Goal: Information Seeking & Learning: Learn about a topic

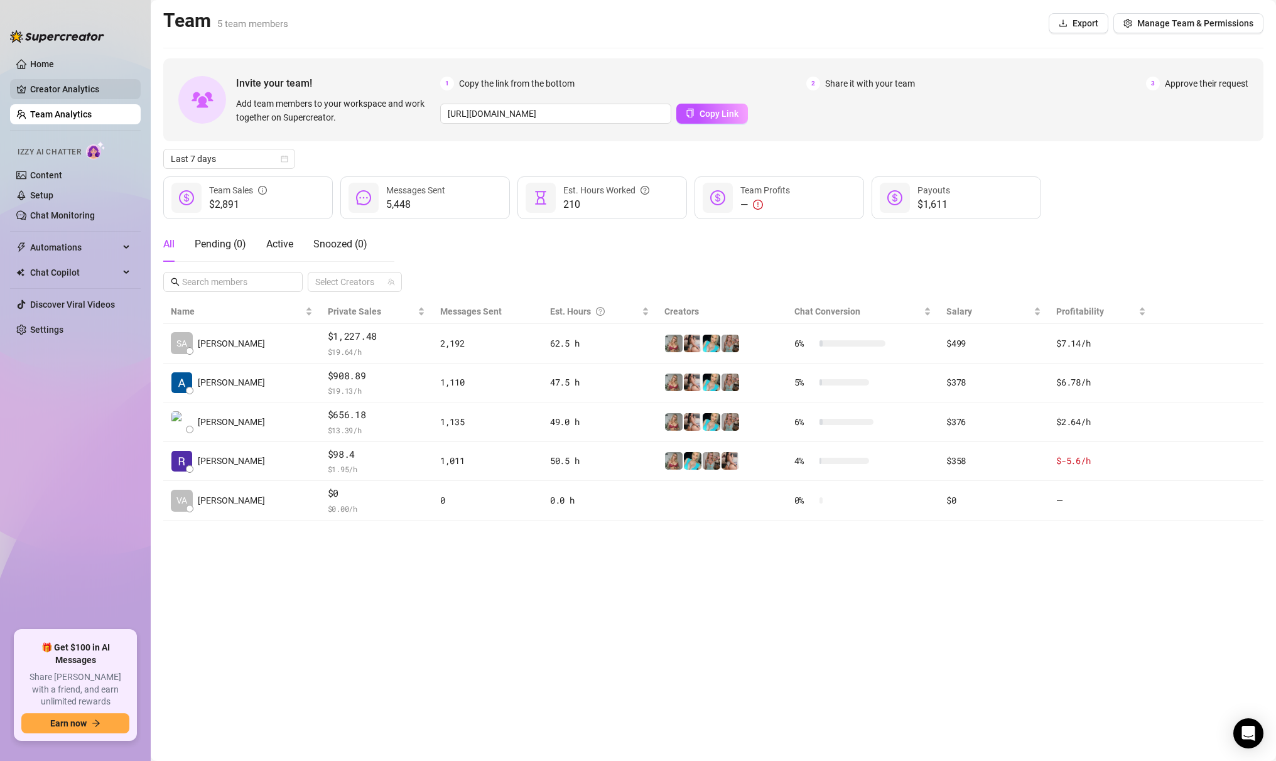
click at [89, 82] on link "Creator Analytics" at bounding box center [80, 89] width 100 height 20
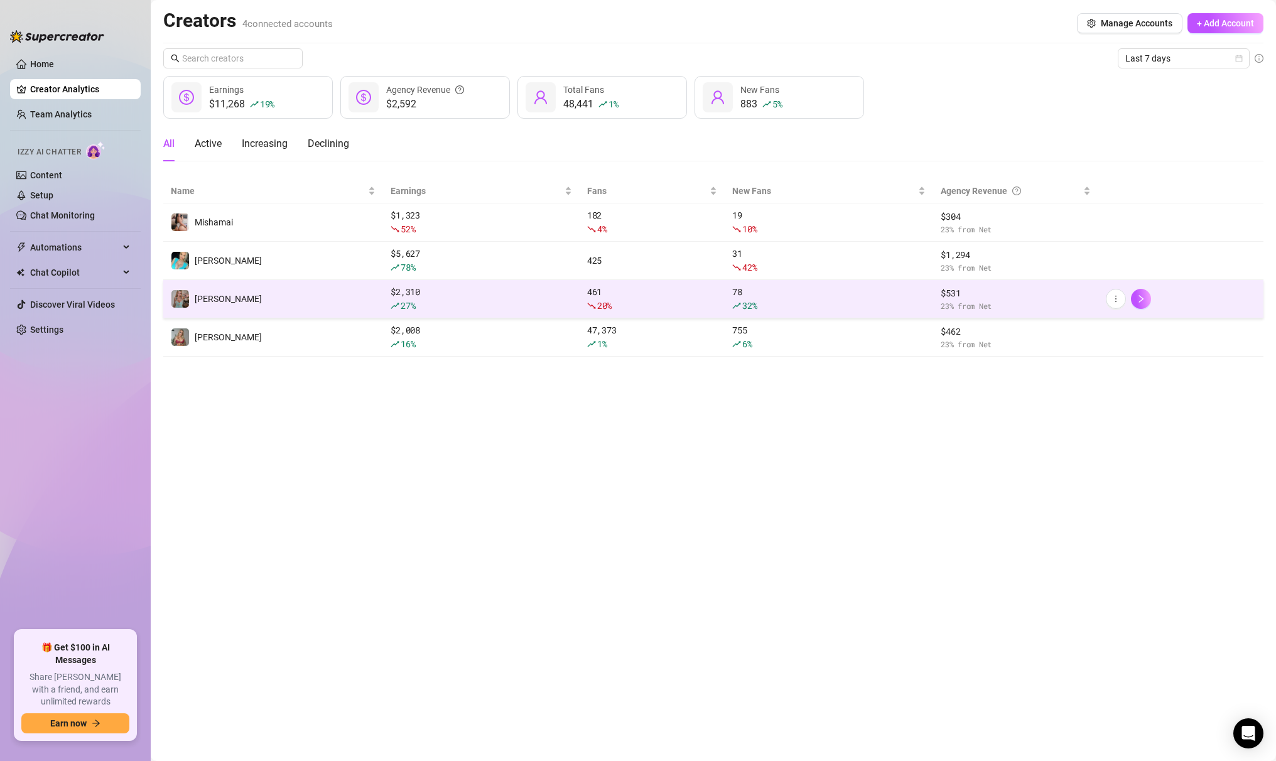
click at [248, 292] on td "[PERSON_NAME]" at bounding box center [273, 299] width 220 height 38
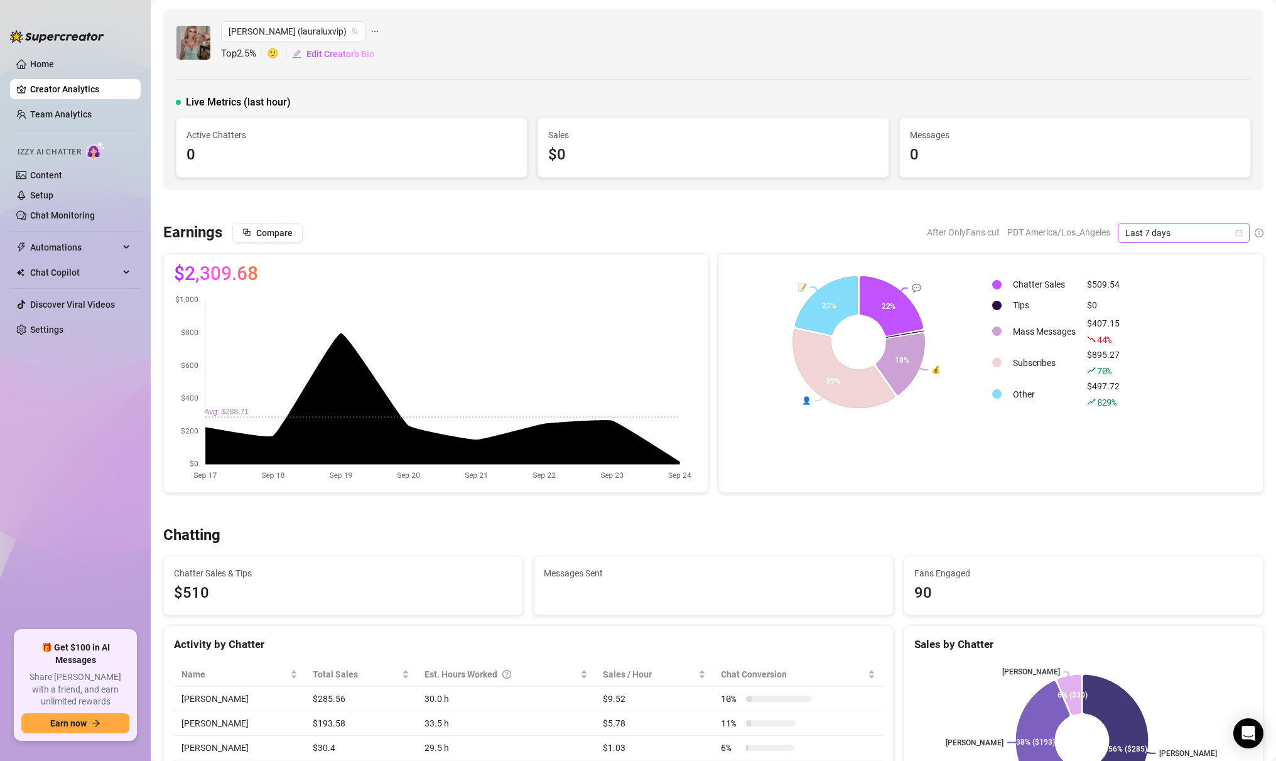
click at [1195, 238] on span "Last 7 days" at bounding box center [1184, 233] width 117 height 19
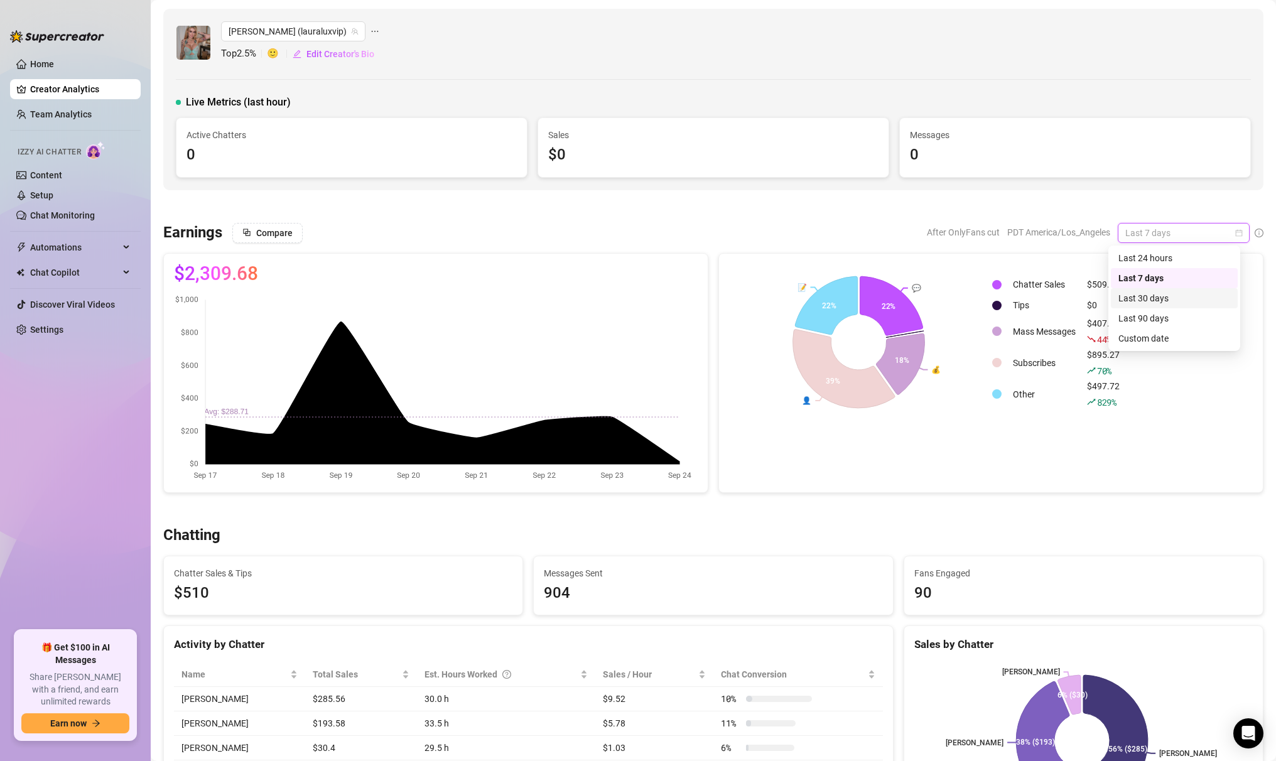
drag, startPoint x: 1188, startPoint y: 301, endPoint x: 655, endPoint y: 423, distance: 546.4
click at [1188, 301] on div "Last 30 days" at bounding box center [1175, 298] width 112 height 14
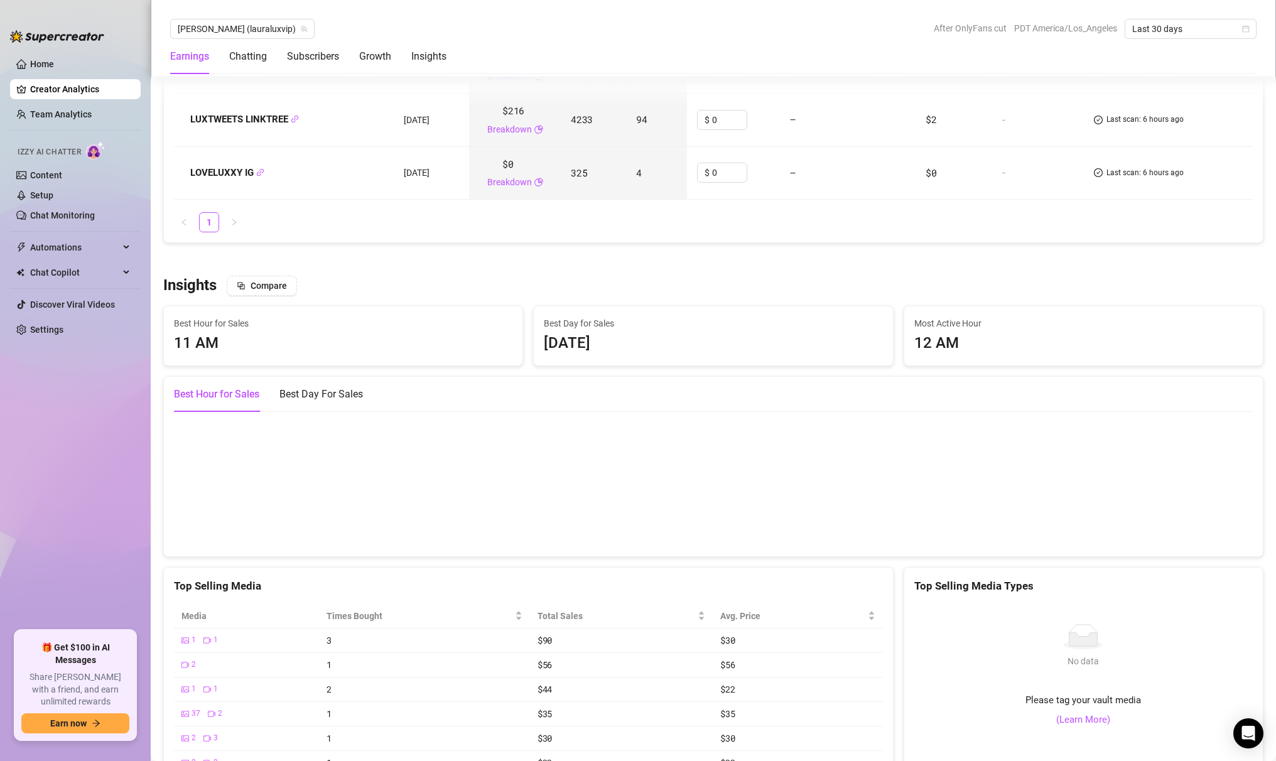
scroll to position [1813, 0]
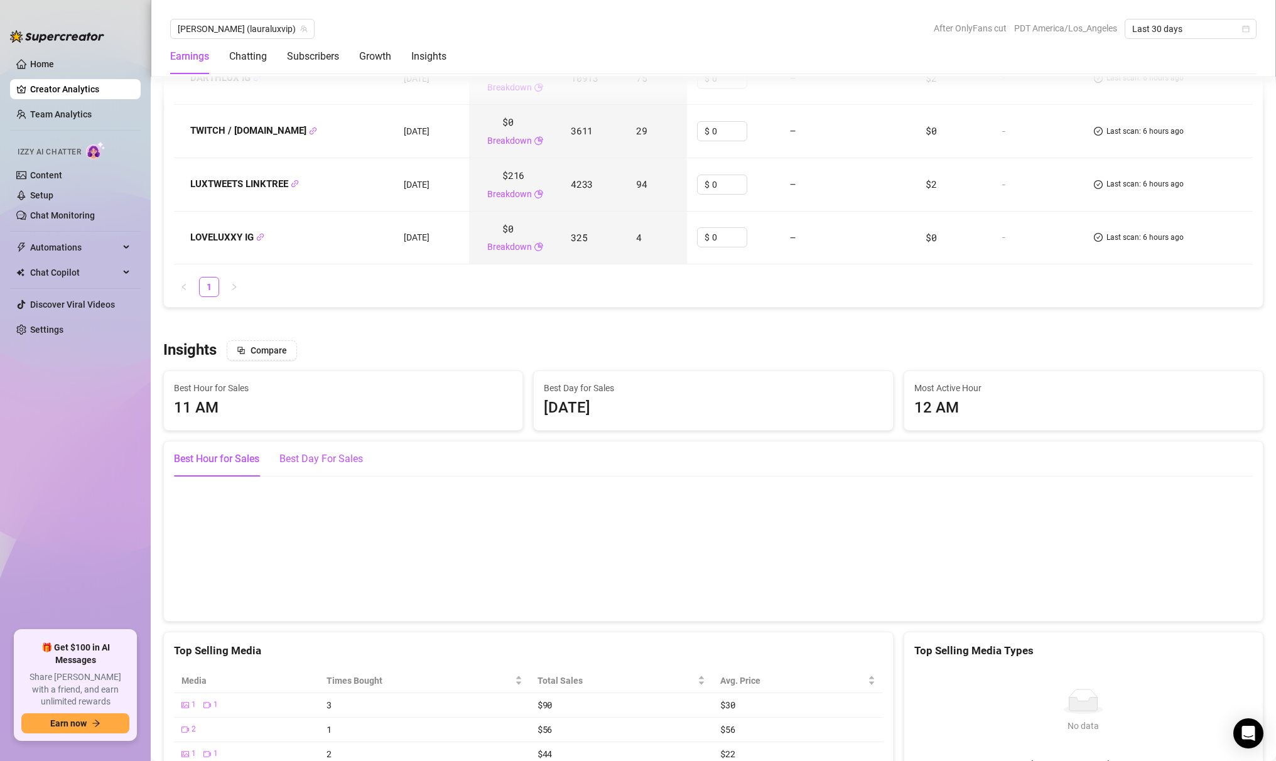
click at [349, 464] on div "Best Day For Sales" at bounding box center [322, 459] width 84 height 15
click at [193, 460] on div "Best Hour for Sales" at bounding box center [216, 459] width 85 height 15
click at [280, 354] on span "Compare" at bounding box center [269, 350] width 36 height 10
click at [318, 391] on input "search" at bounding box center [297, 385] width 68 height 19
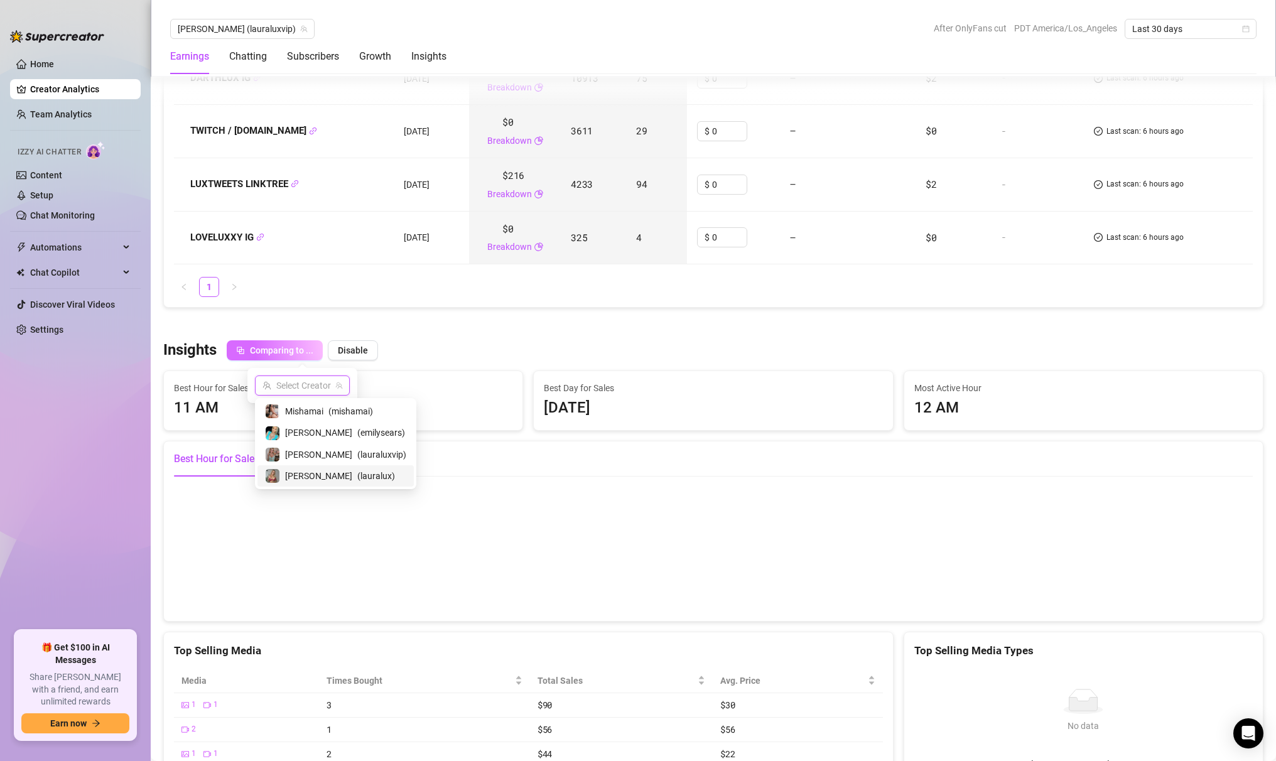
click at [357, 477] on span "( lauralux )" at bounding box center [376, 476] width 38 height 14
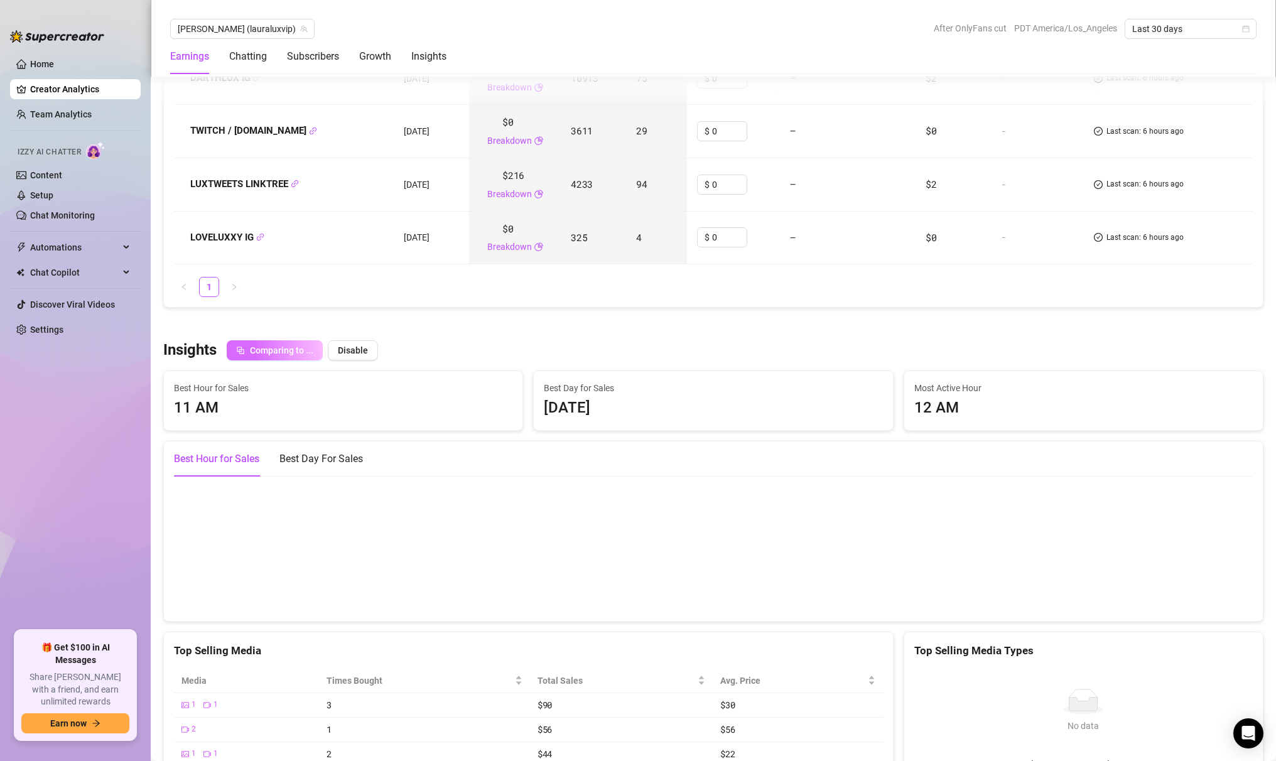
click at [609, 347] on div "Insights Comparing to ... Disable" at bounding box center [713, 350] width 1100 height 20
click at [308, 469] on div "Best Day For Sales" at bounding box center [322, 459] width 84 height 35
click at [249, 459] on div "Best Hour for Sales" at bounding box center [216, 459] width 85 height 15
click at [307, 457] on div "Best Day For Sales" at bounding box center [322, 459] width 84 height 15
